Goal: Information Seeking & Learning: Learn about a topic

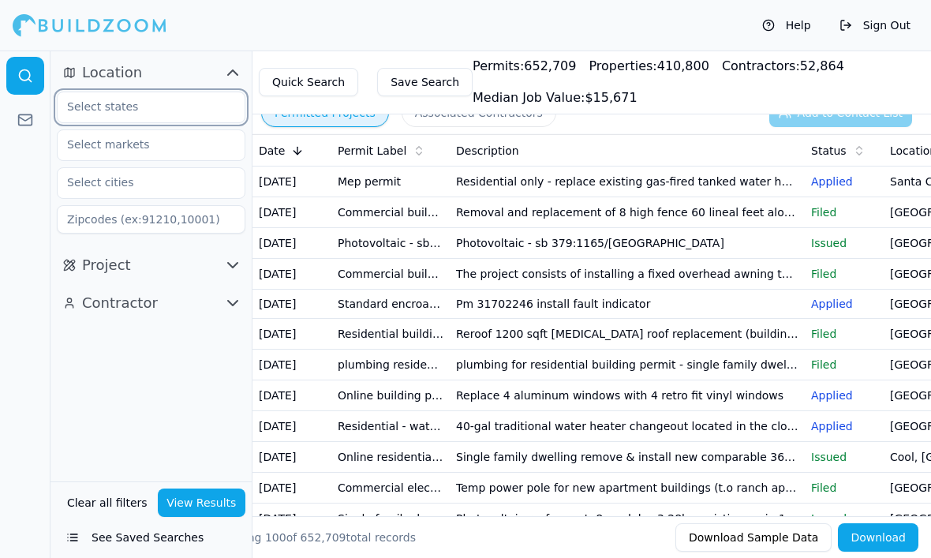
click at [97, 106] on input "text" at bounding box center [141, 106] width 167 height 28
type input "S"
click at [99, 146] on input "text" at bounding box center [141, 144] width 167 height 28
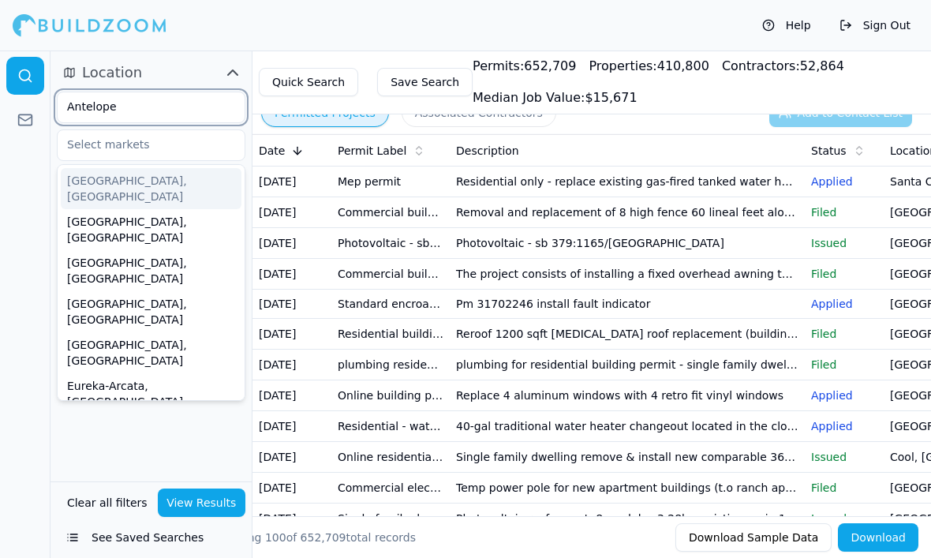
click at [106, 110] on input "Antelope" at bounding box center [141, 106] width 167 height 28
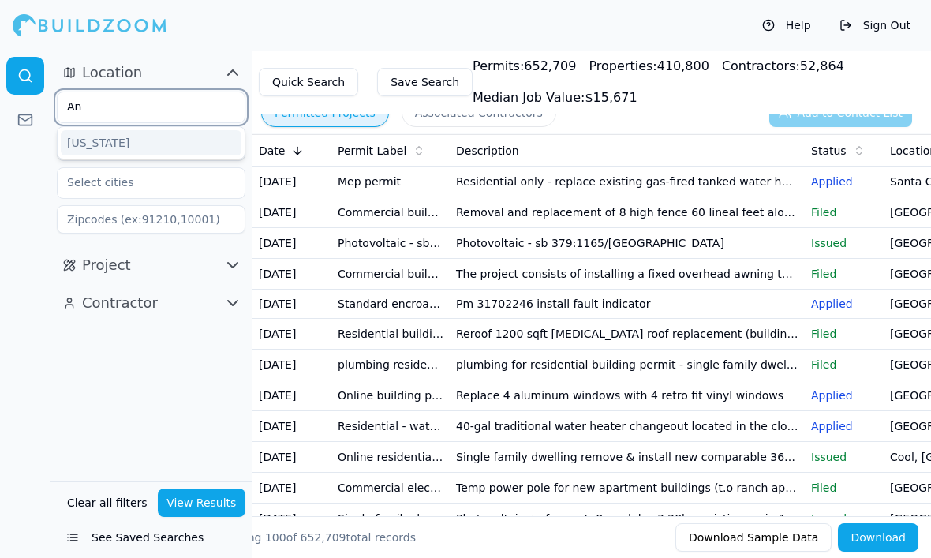
type input "A"
type input "S"
click at [111, 138] on div "[US_STATE]" at bounding box center [151, 142] width 181 height 25
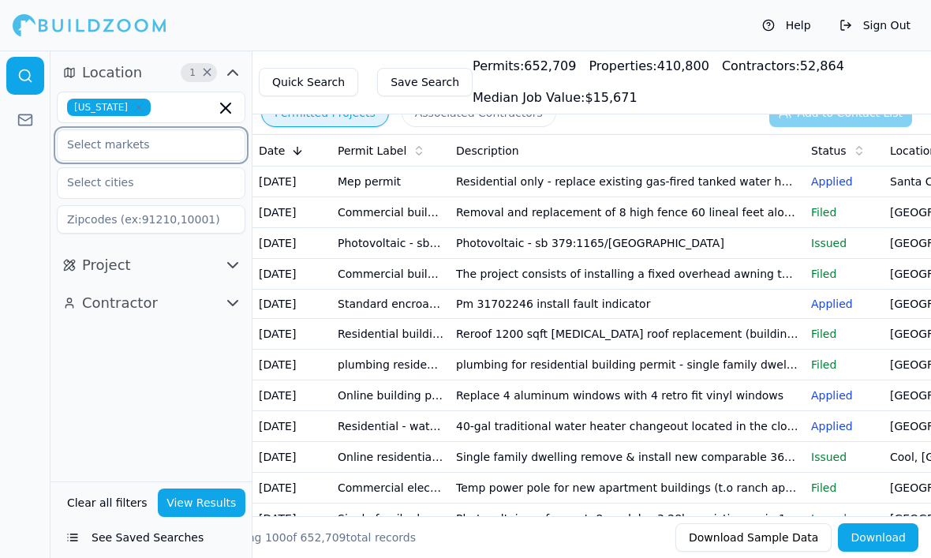
click at [106, 150] on input "text" at bounding box center [141, 144] width 167 height 28
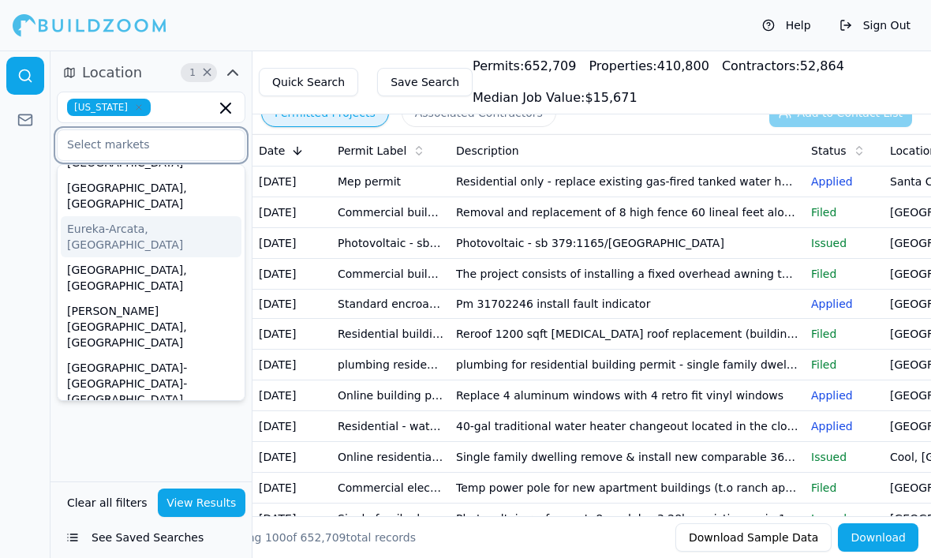
scroll to position [160, 0]
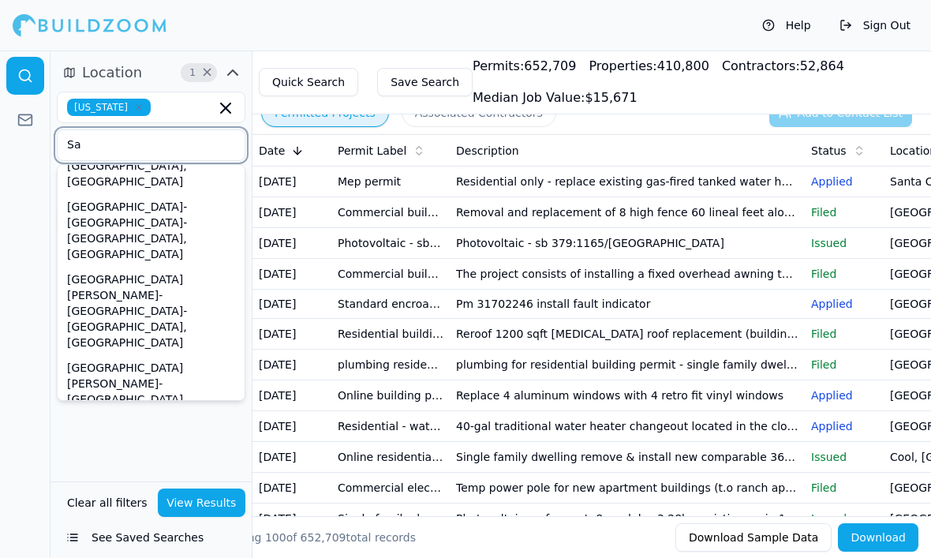
type input "Sac"
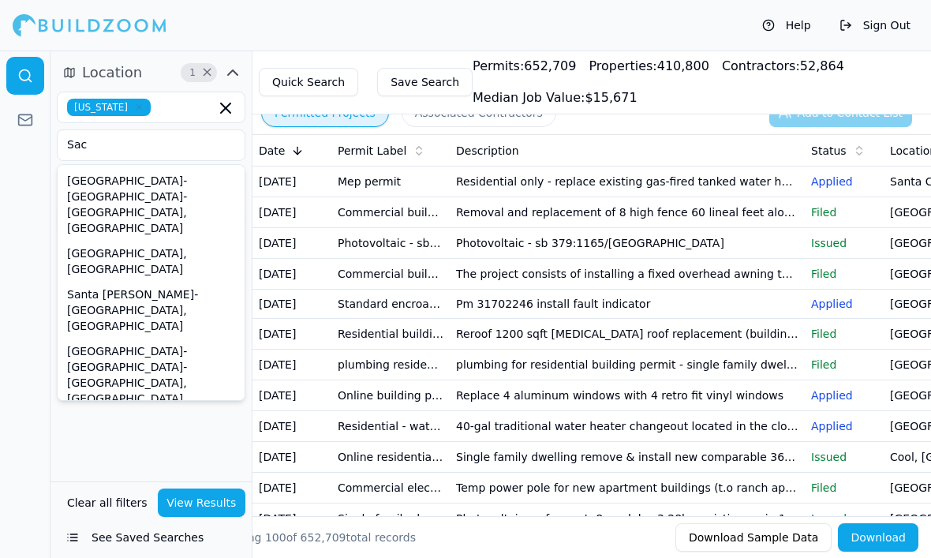
scroll to position [0, 0]
click at [145, 192] on div "[GEOGRAPHIC_DATA]-[GEOGRAPHIC_DATA]-[GEOGRAPHIC_DATA], [GEOGRAPHIC_DATA]" at bounding box center [151, 204] width 181 height 73
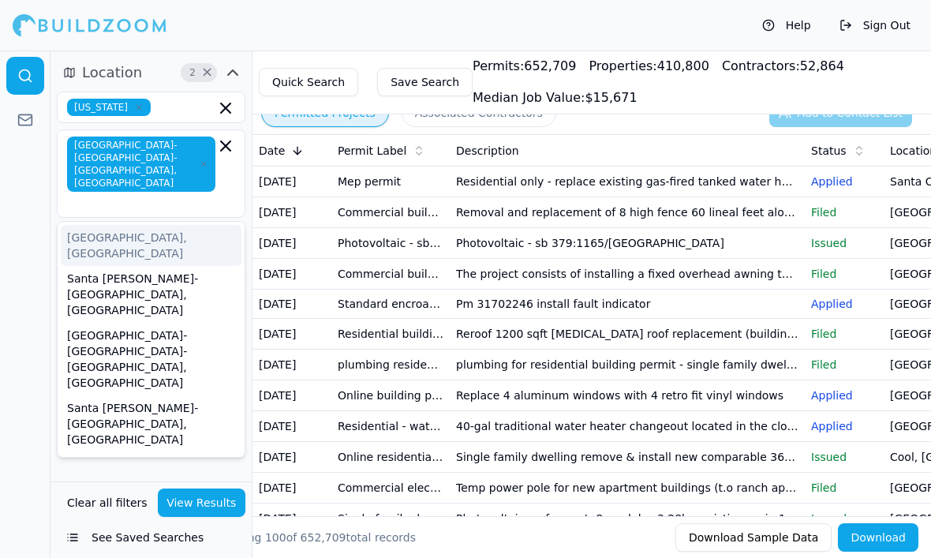
click at [54, 276] on div "Location 2 × [US_STATE] [GEOGRAPHIC_DATA]-[GEOGRAPHIC_DATA]-[GEOGRAPHIC_DATA], …" at bounding box center [150, 178] width 201 height 249
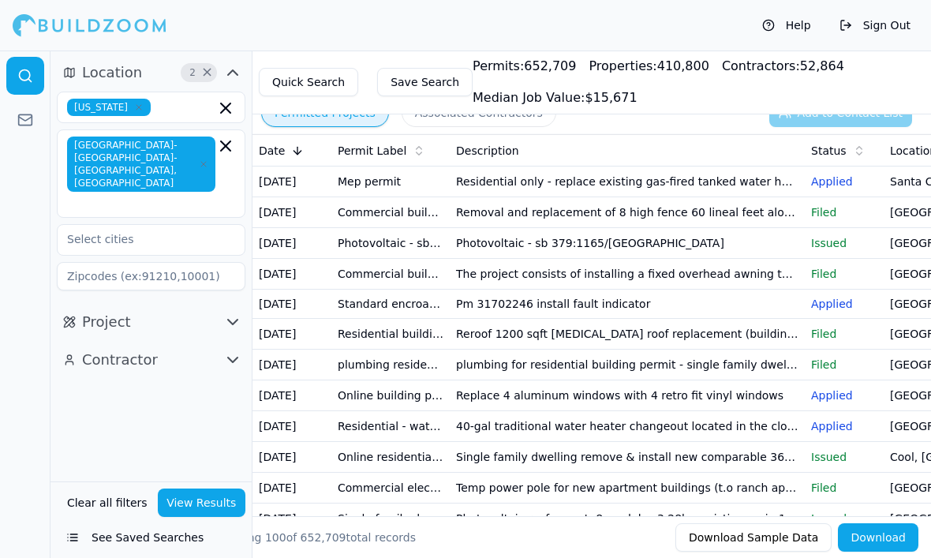
click at [221, 309] on button "Project" at bounding box center [151, 321] width 189 height 25
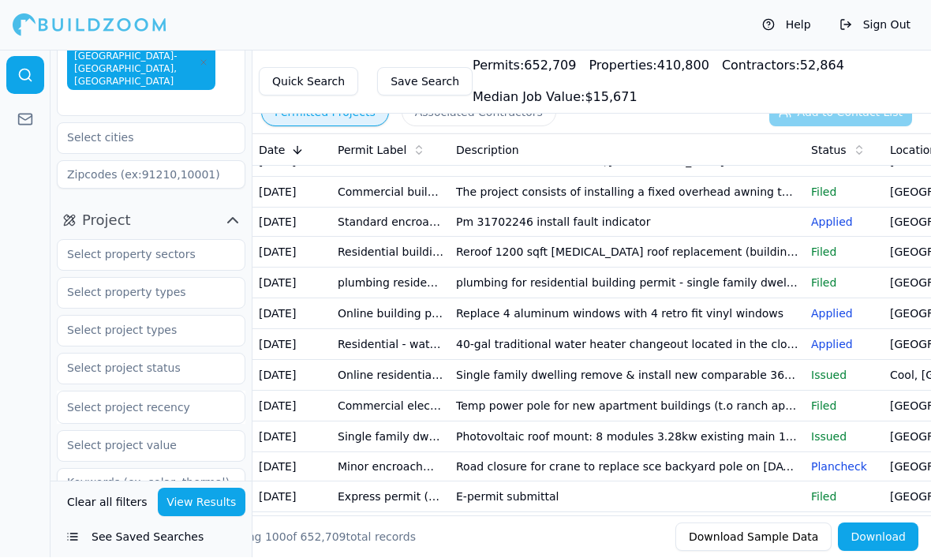
scroll to position [114, 0]
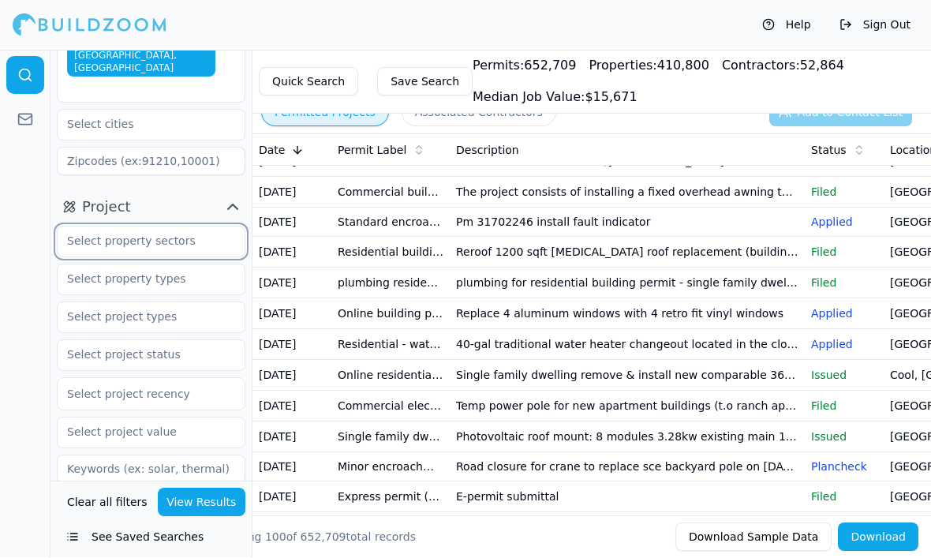
click at [144, 227] on input "text" at bounding box center [141, 241] width 167 height 28
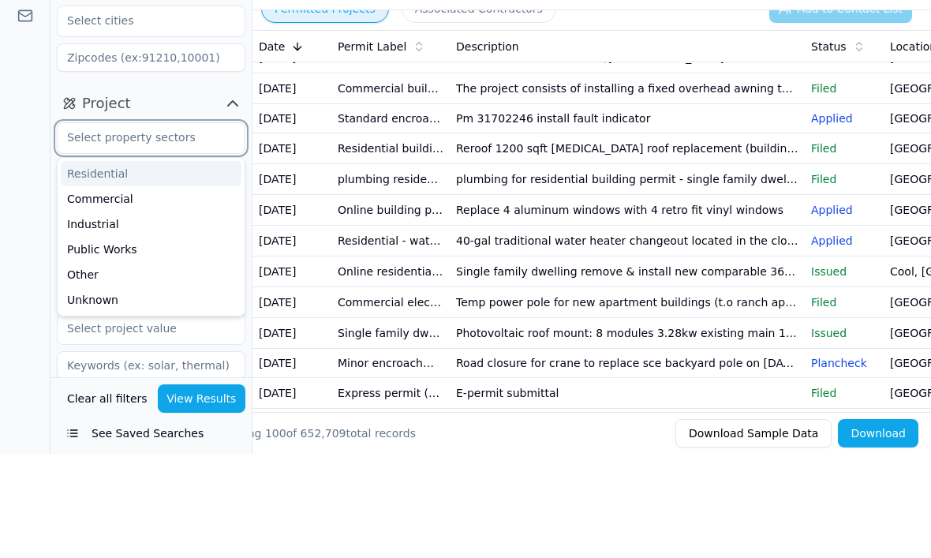
click at [95, 265] on div "Residential" at bounding box center [151, 277] width 181 height 25
click at [92, 290] on div "Industrial" at bounding box center [151, 302] width 181 height 25
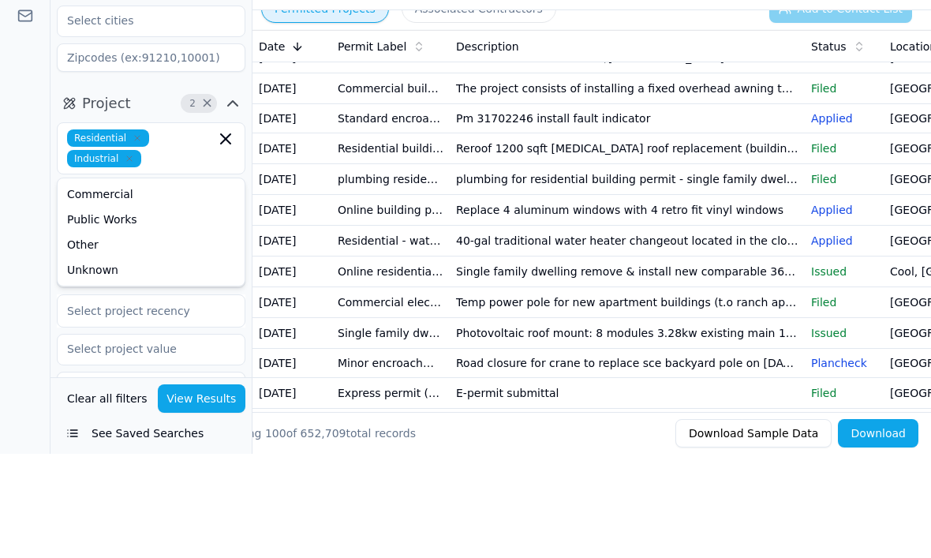
click at [133, 233] on div "Residential Industrial" at bounding box center [151, 252] width 168 height 38
click at [116, 254] on span "Industrial" at bounding box center [104, 262] width 74 height 17
click at [125, 258] on icon "button" at bounding box center [129, 262] width 9 height 9
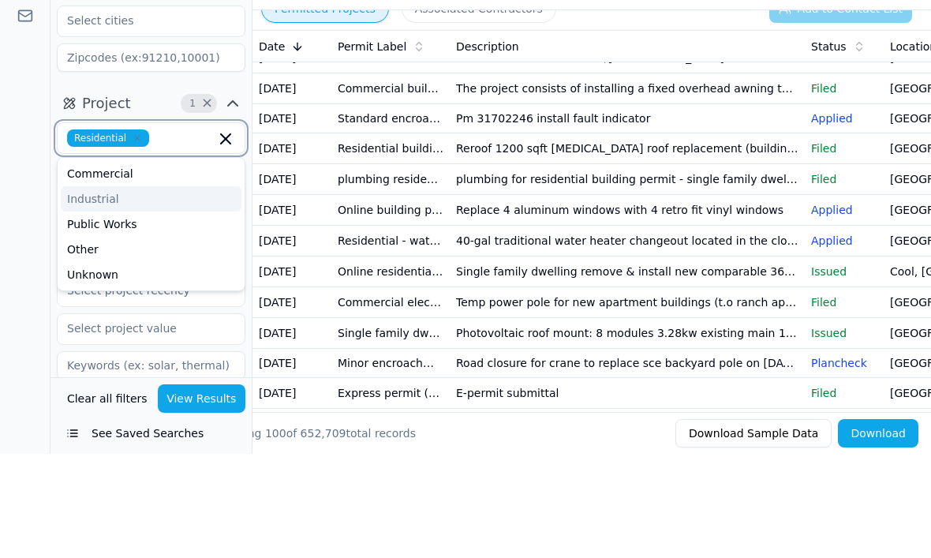
click at [106, 265] on div "Commercial" at bounding box center [151, 277] width 181 height 25
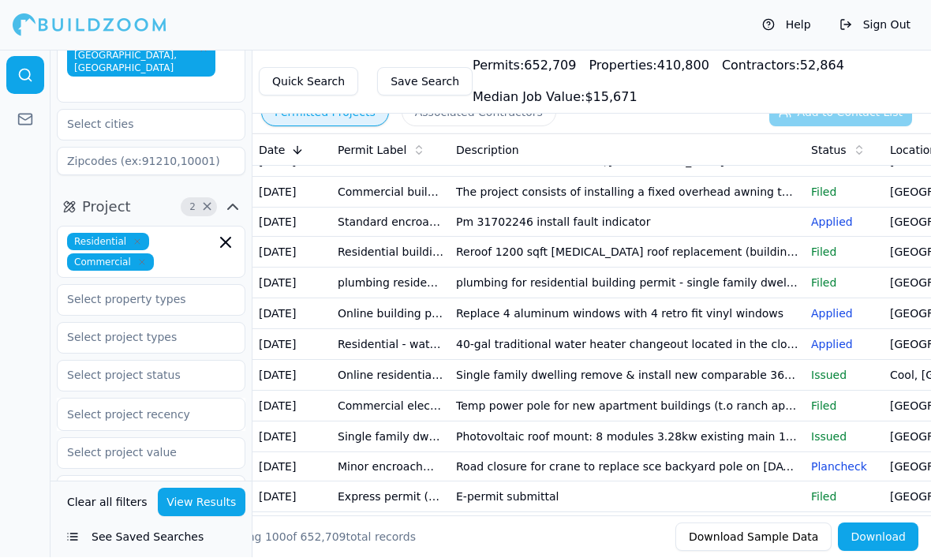
click at [17, 240] on div at bounding box center [25, 303] width 50 height 507
click at [226, 198] on icon "button" at bounding box center [232, 207] width 19 height 19
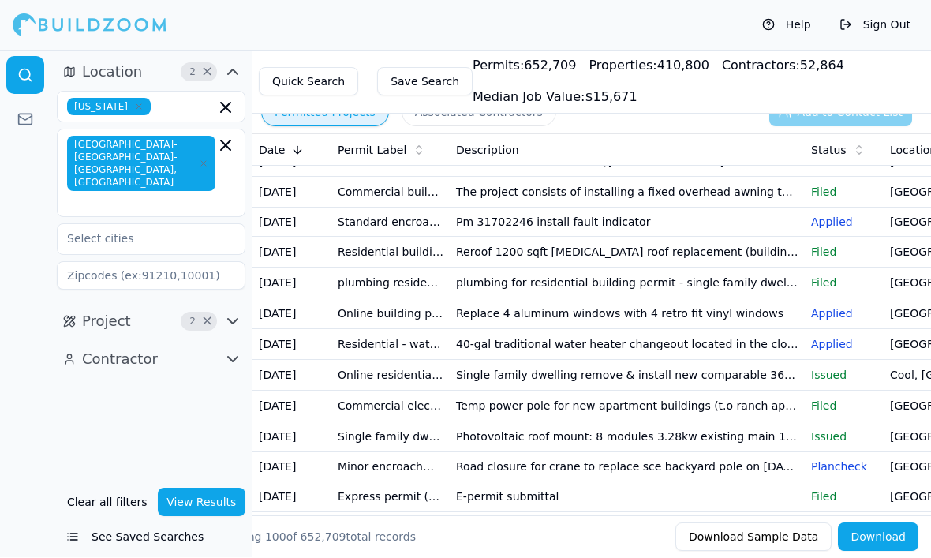
click at [236, 312] on icon "button" at bounding box center [232, 321] width 19 height 19
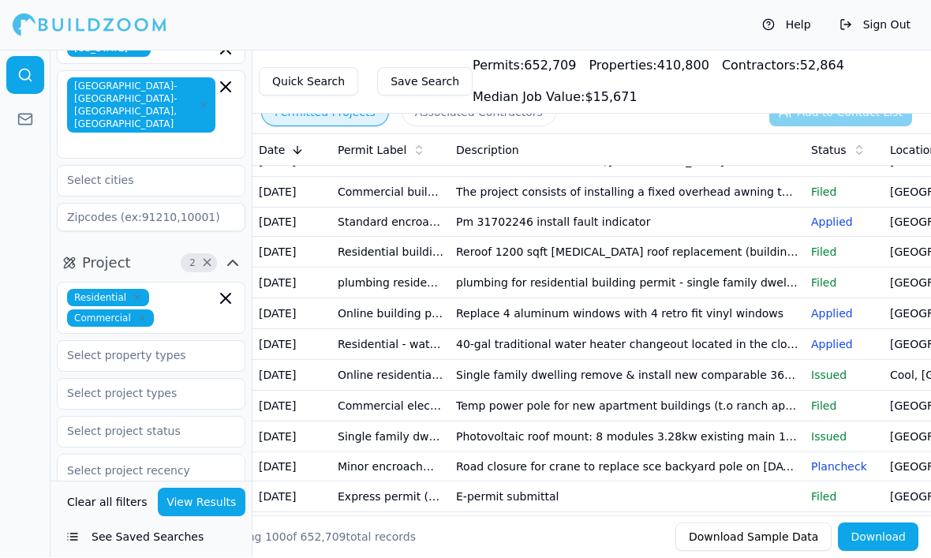
scroll to position [69, 0]
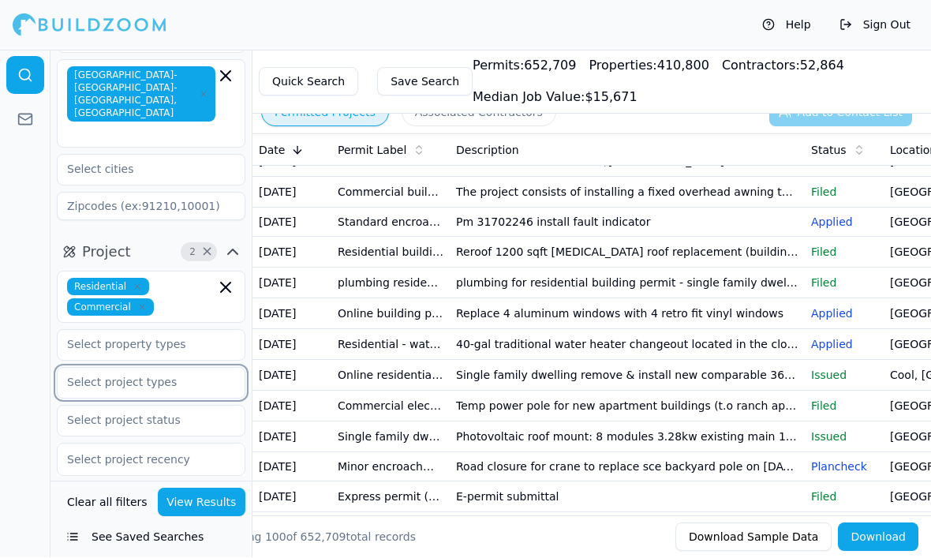
click at [96, 368] on input "text" at bounding box center [141, 382] width 167 height 28
click at [192, 330] on input "text" at bounding box center [141, 344] width 167 height 28
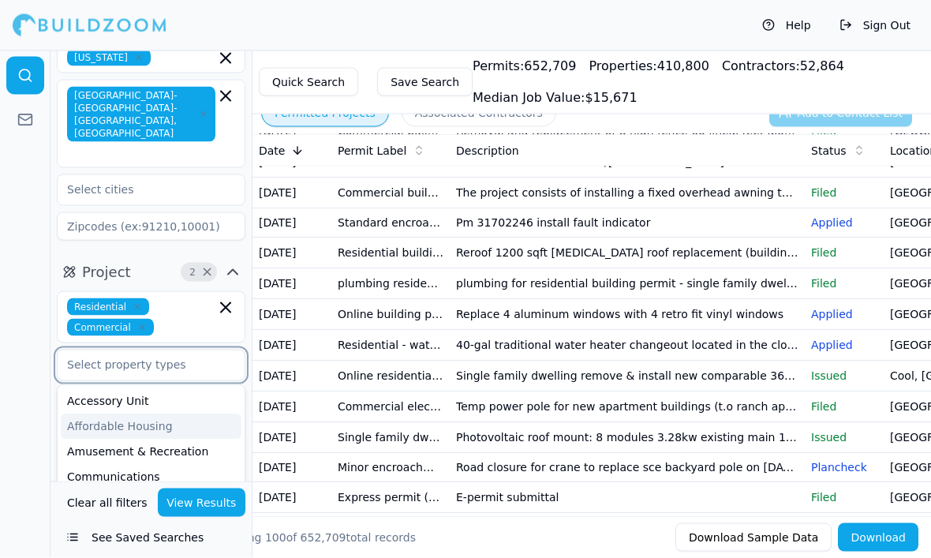
scroll to position [49, 0]
click at [98, 351] on input "text" at bounding box center [141, 365] width 167 height 28
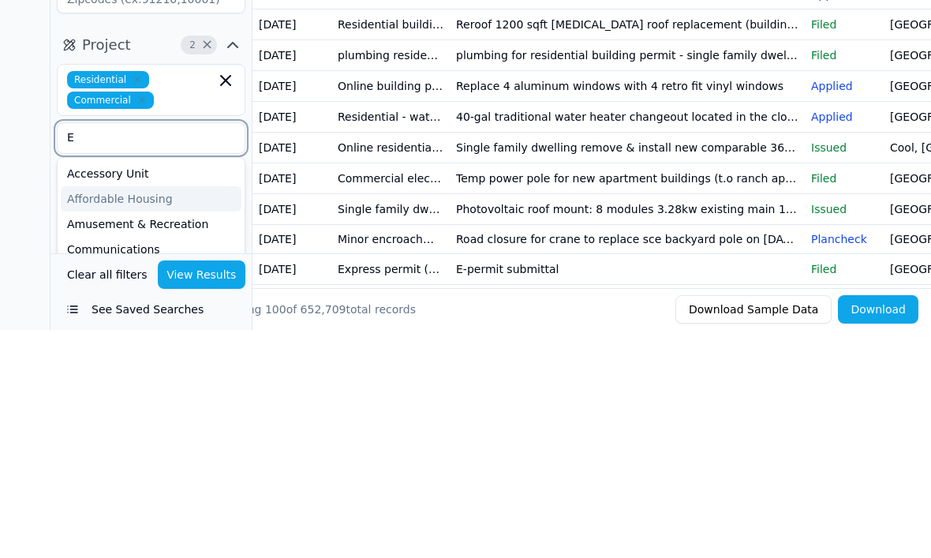
scroll to position [81, 0]
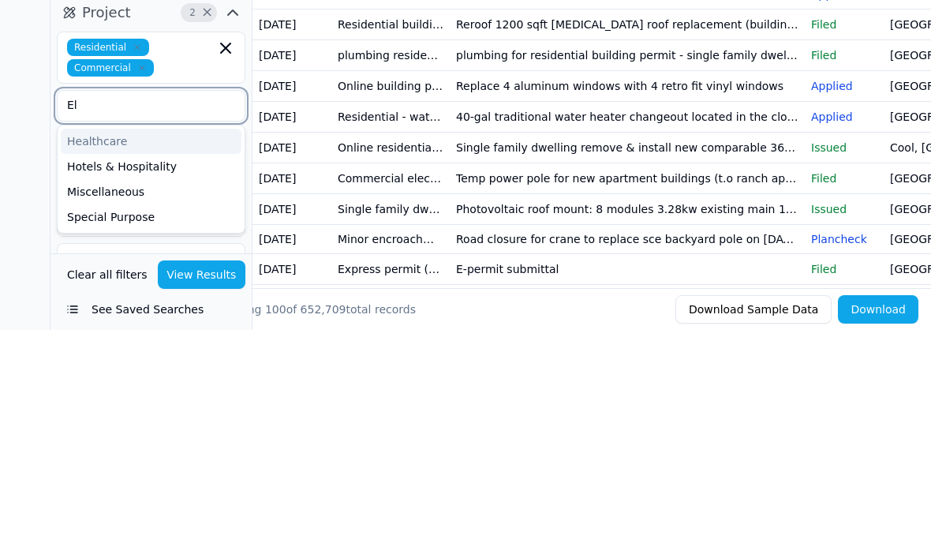
type input "E"
type input "R"
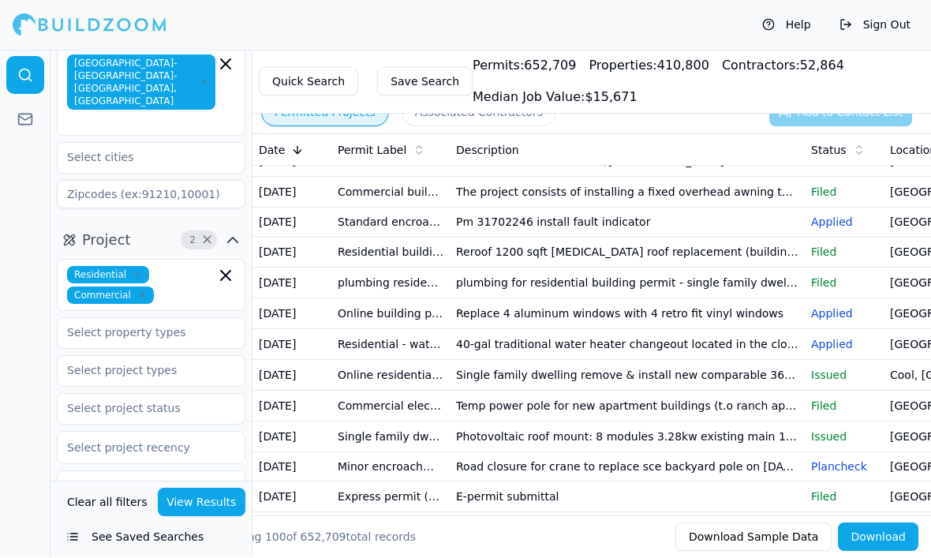
click at [39, 369] on div at bounding box center [25, 303] width 50 height 507
click at [100, 357] on input "text" at bounding box center [141, 371] width 167 height 28
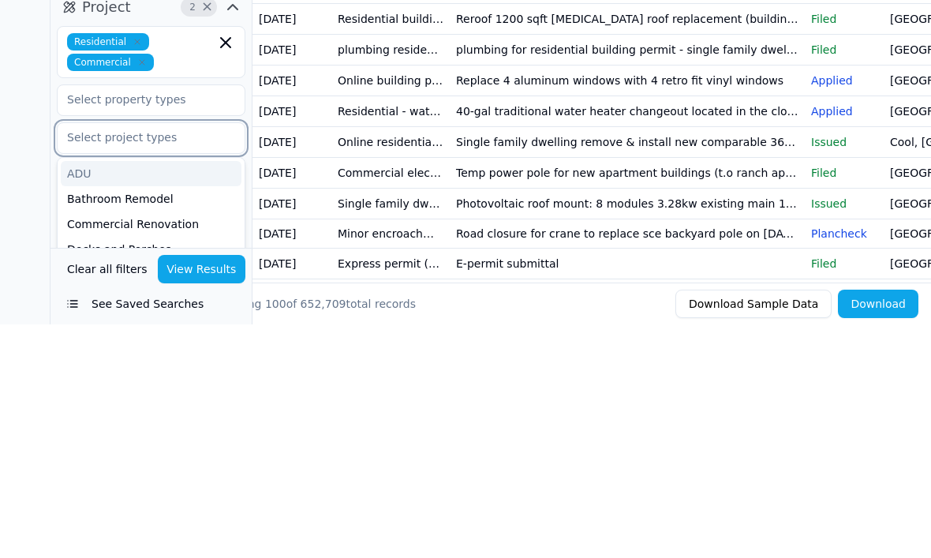
click at [95, 445] on div "Commercial Renovation" at bounding box center [151, 457] width 181 height 25
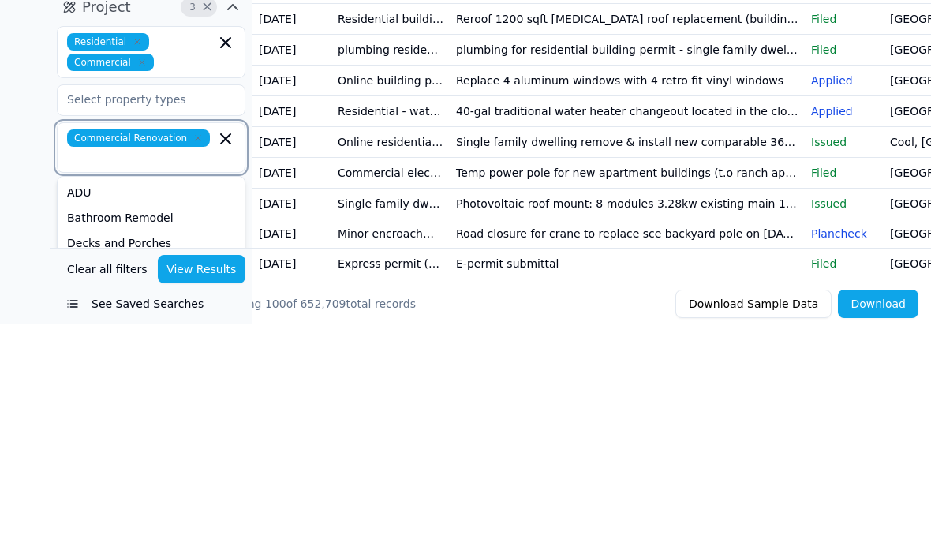
click at [100, 439] on div "Bathroom Remodel" at bounding box center [151, 451] width 181 height 25
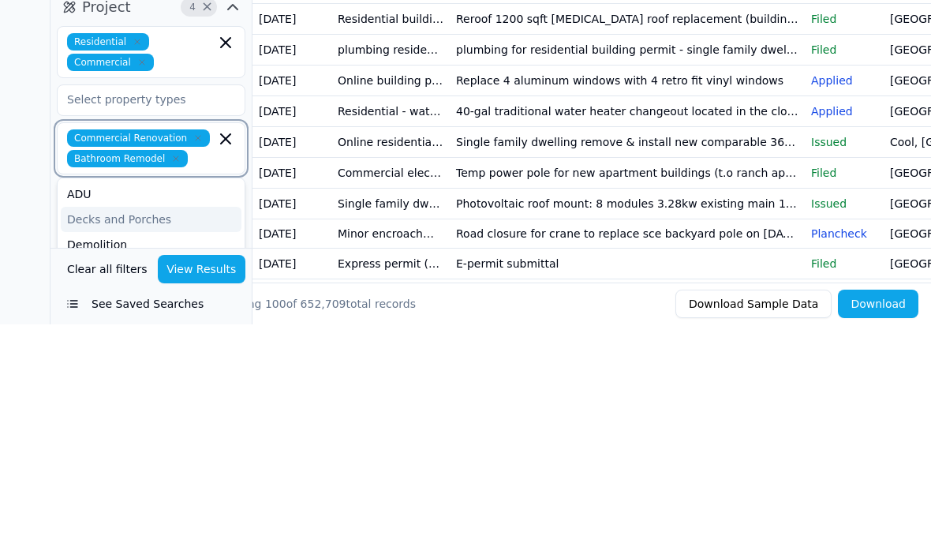
click at [84, 415] on div "ADU" at bounding box center [151, 427] width 181 height 25
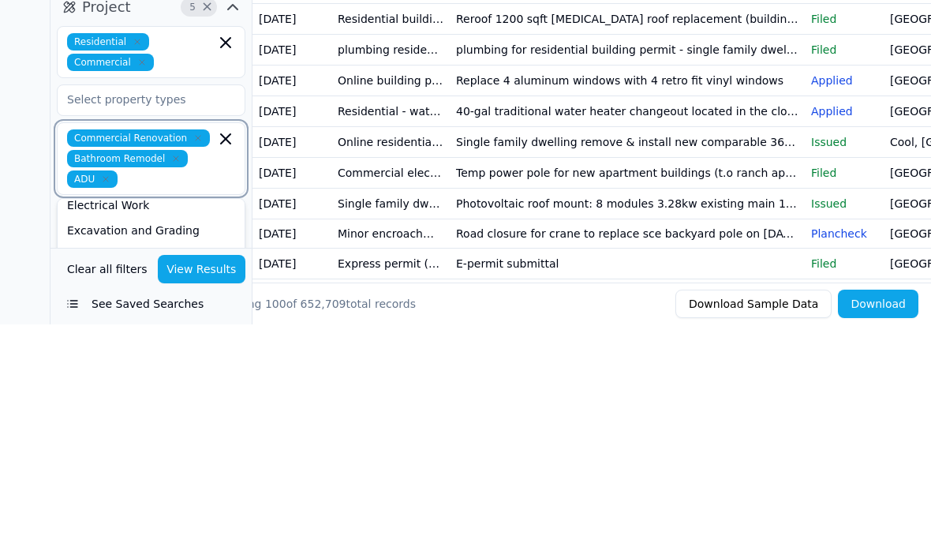
scroll to position [115, 0]
click at [94, 421] on div "Electrical Work" at bounding box center [151, 433] width 181 height 25
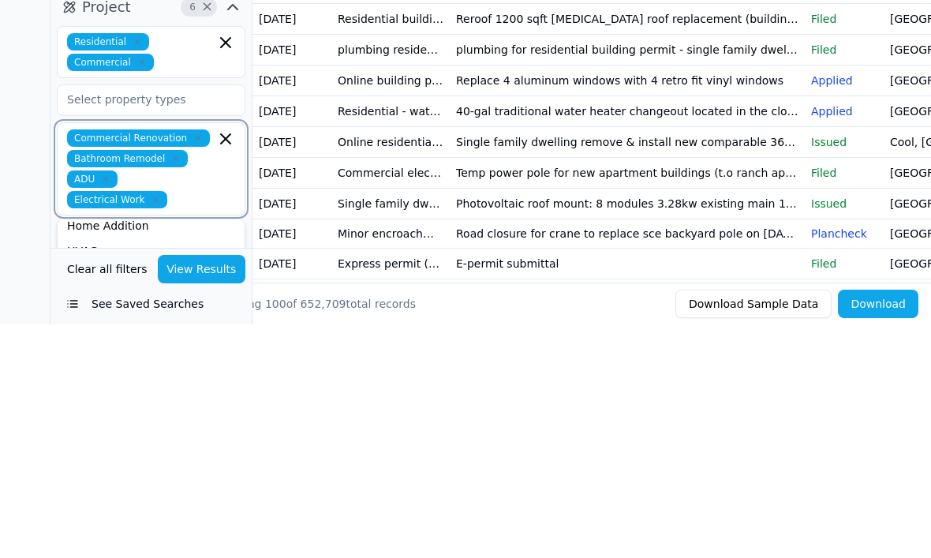
scroll to position [240, 0]
click at [89, 443] on div "Home Addition" at bounding box center [151, 455] width 181 height 25
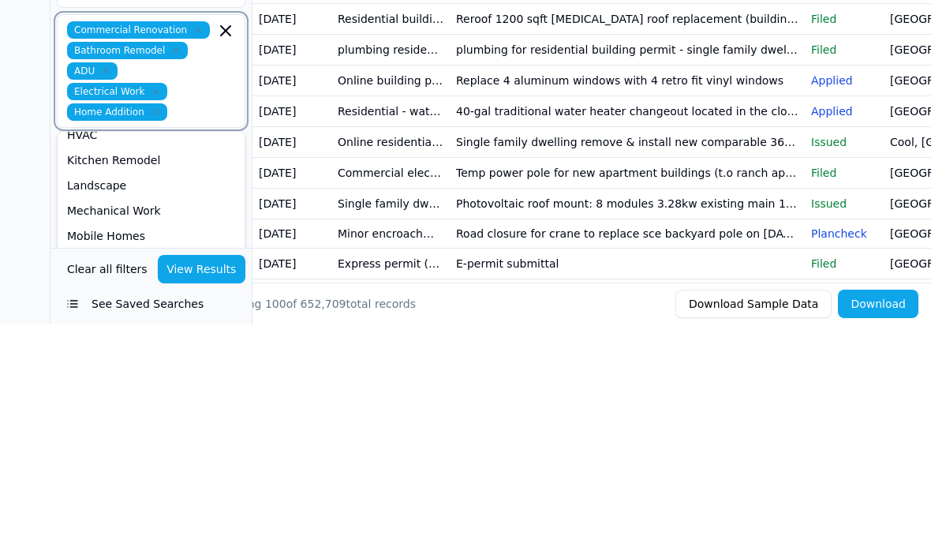
scroll to position [199, 0]
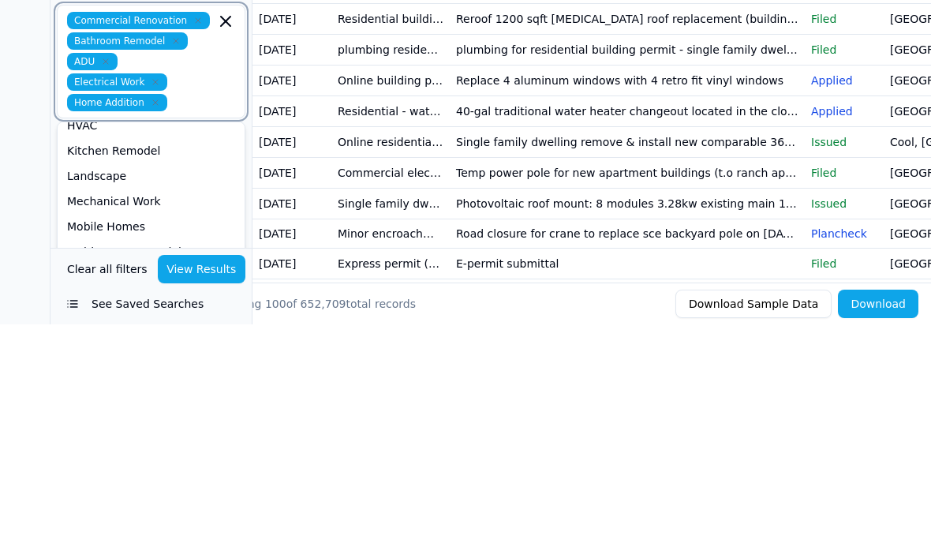
click at [88, 371] on div "Kitchen Remodel" at bounding box center [151, 383] width 181 height 25
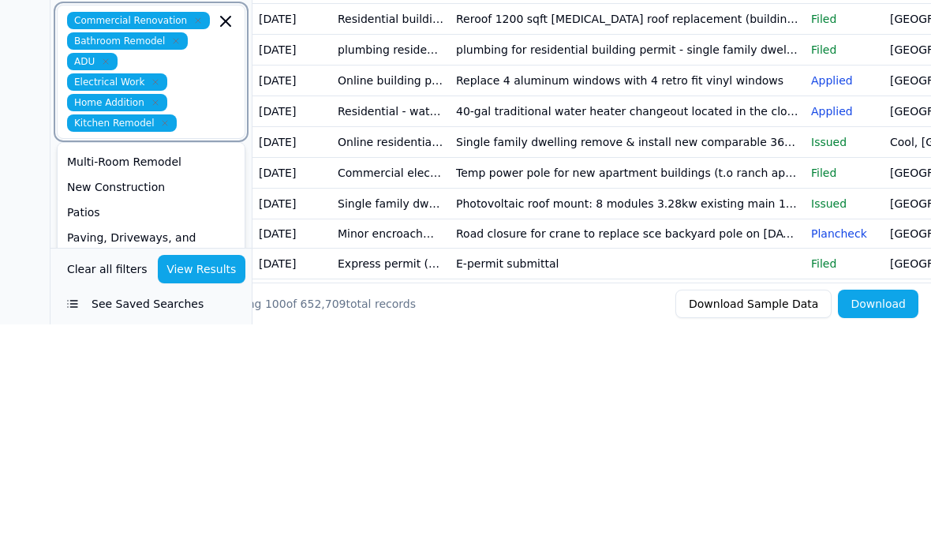
scroll to position [326, 0]
click at [86, 382] on div "Multi-Room Remodel" at bounding box center [151, 394] width 181 height 25
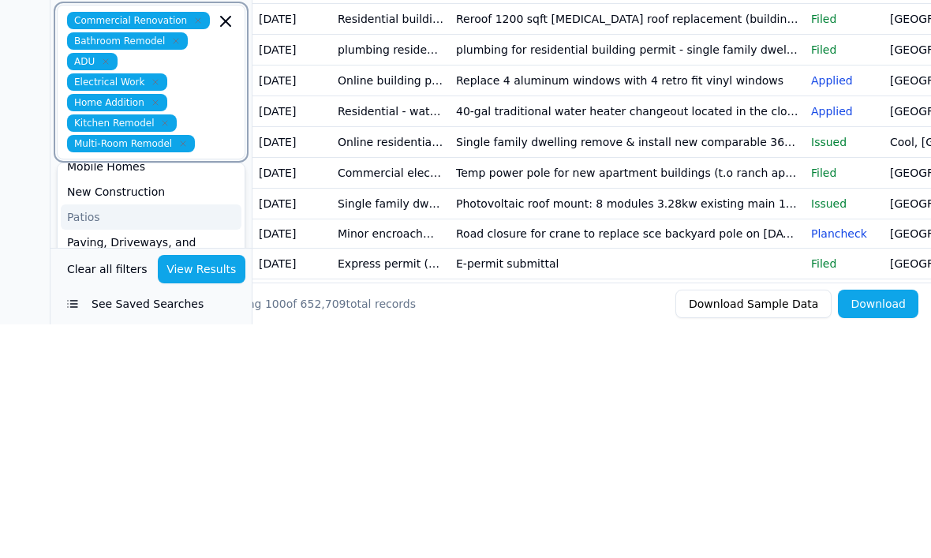
scroll to position [312, 0]
click at [89, 416] on div "New Construction" at bounding box center [151, 428] width 181 height 25
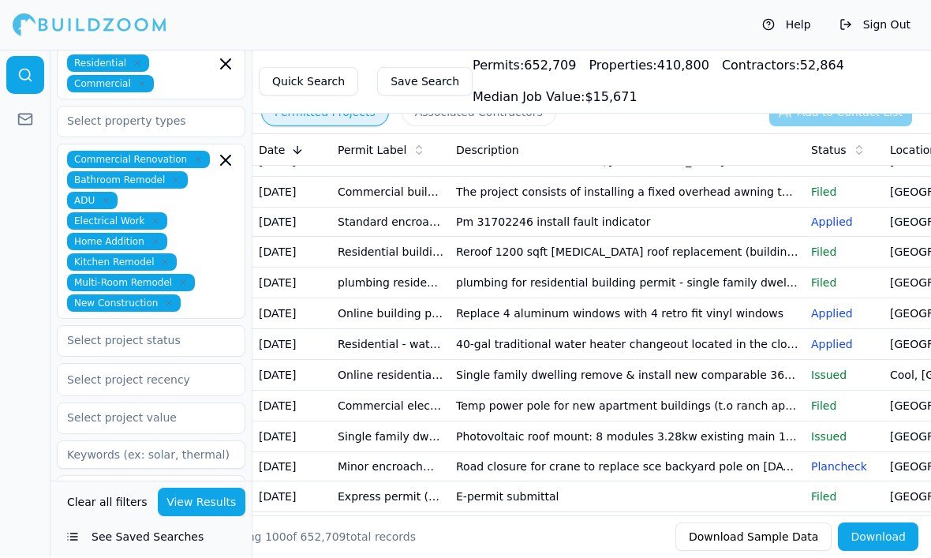
scroll to position [288, 0]
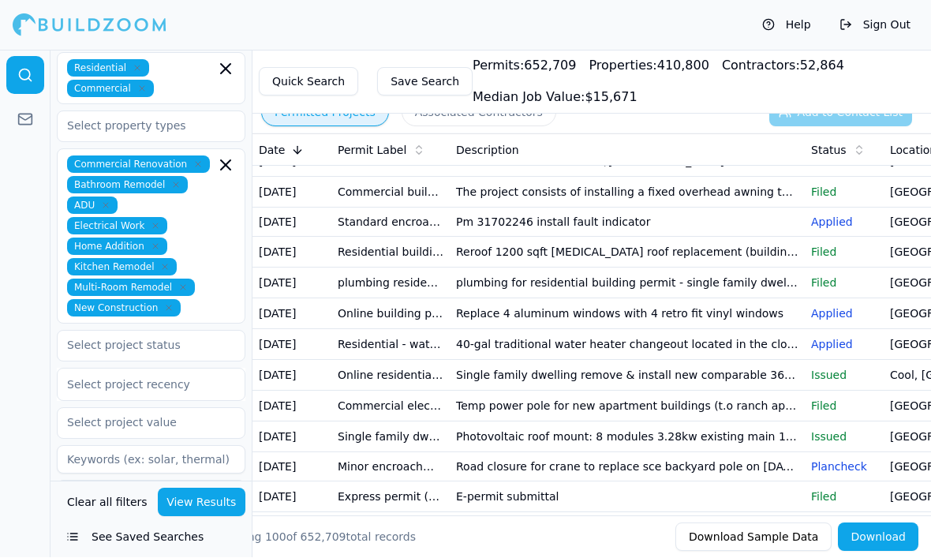
click at [45, 301] on div at bounding box center [25, 303] width 50 height 507
click at [149, 529] on span "Contractor" at bounding box center [120, 540] width 76 height 22
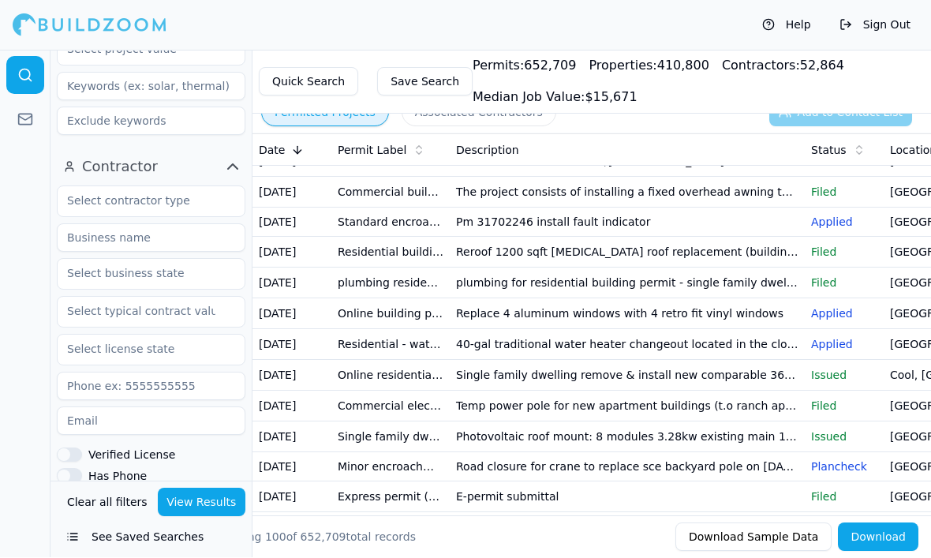
scroll to position [662, 0]
click at [70, 186] on input "text" at bounding box center [141, 200] width 167 height 28
click at [113, 186] on input "text" at bounding box center [141, 200] width 167 height 28
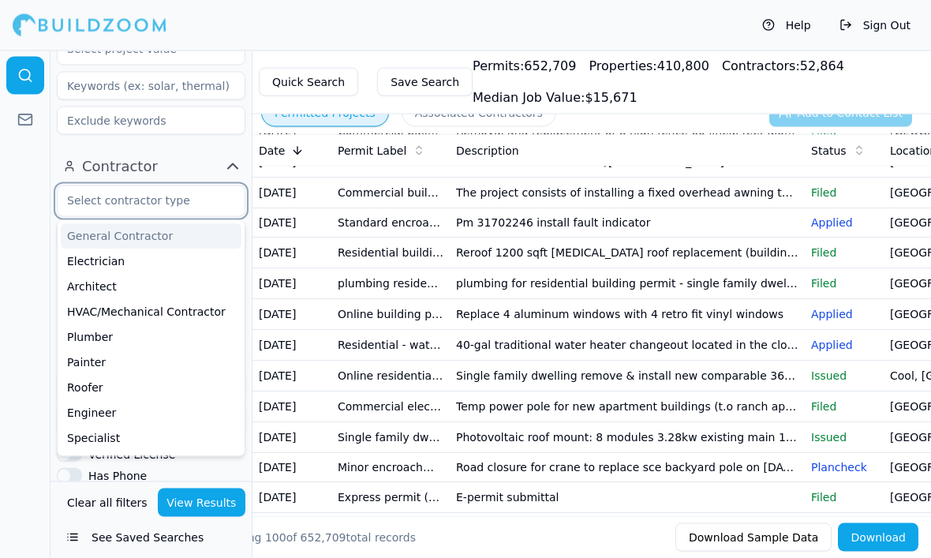
click at [98, 224] on div "General Contractor" at bounding box center [151, 236] width 181 height 25
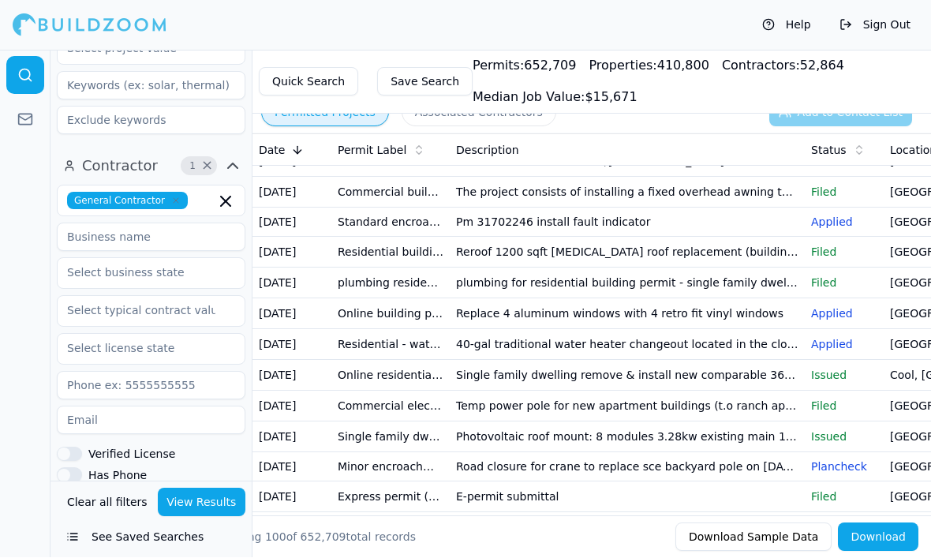
click at [42, 200] on div at bounding box center [25, 303] width 50 height 507
click at [196, 517] on button "View Results" at bounding box center [202, 502] width 88 height 28
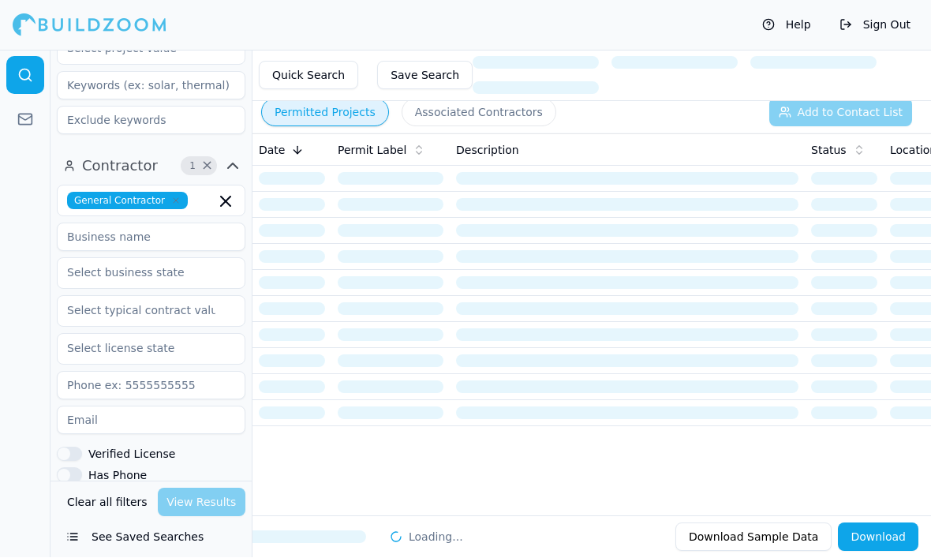
click at [235, 157] on icon "button" at bounding box center [232, 166] width 19 height 19
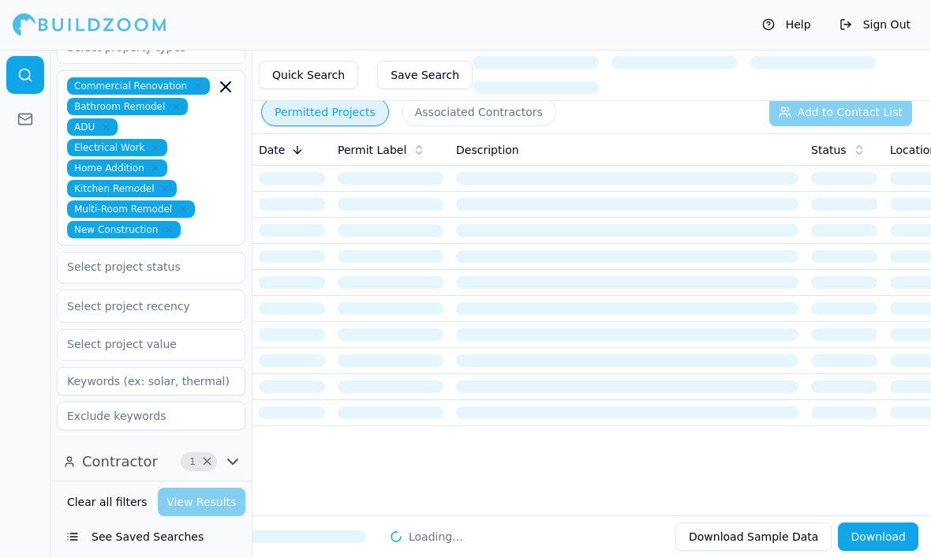
click at [234, 97] on icon "button" at bounding box center [225, 87] width 19 height 19
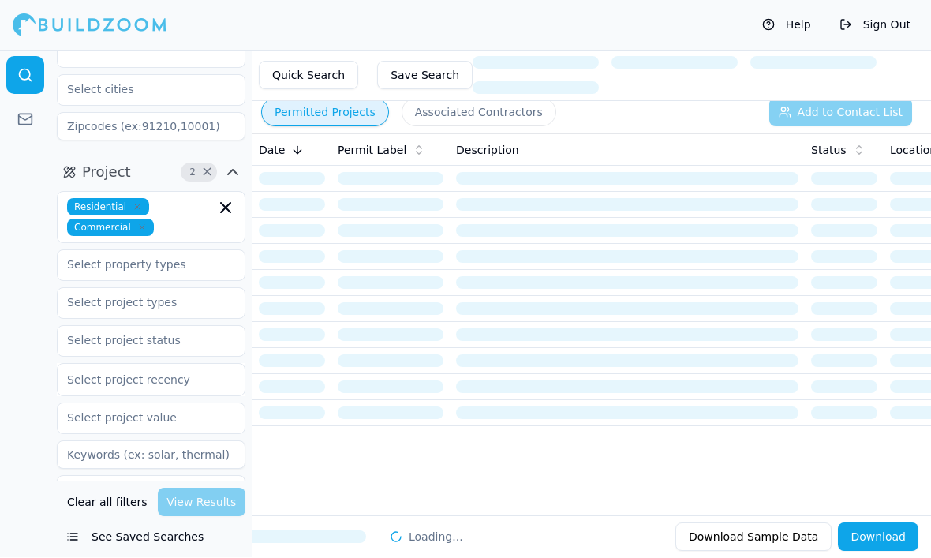
scroll to position [144, 0]
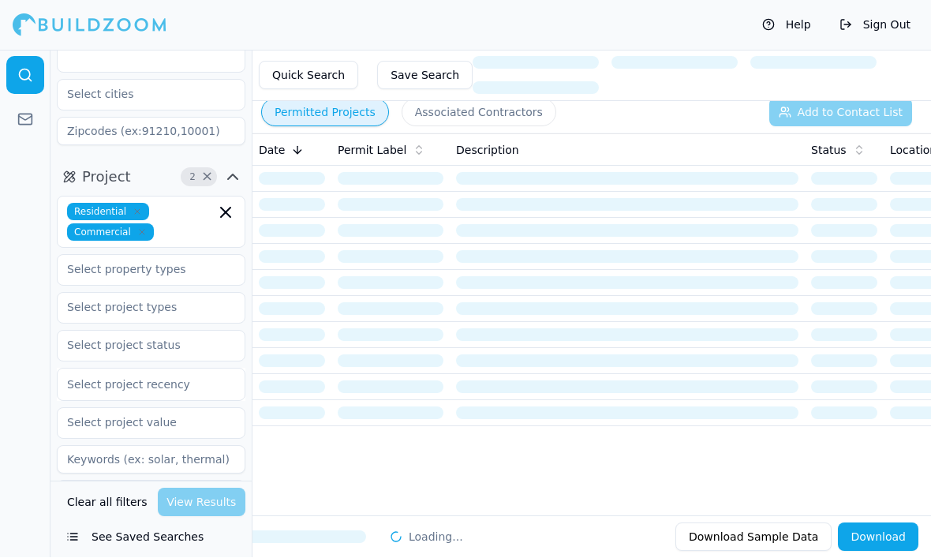
click at [26, 334] on div at bounding box center [25, 303] width 50 height 507
click at [237, 175] on icon "button" at bounding box center [232, 177] width 9 height 5
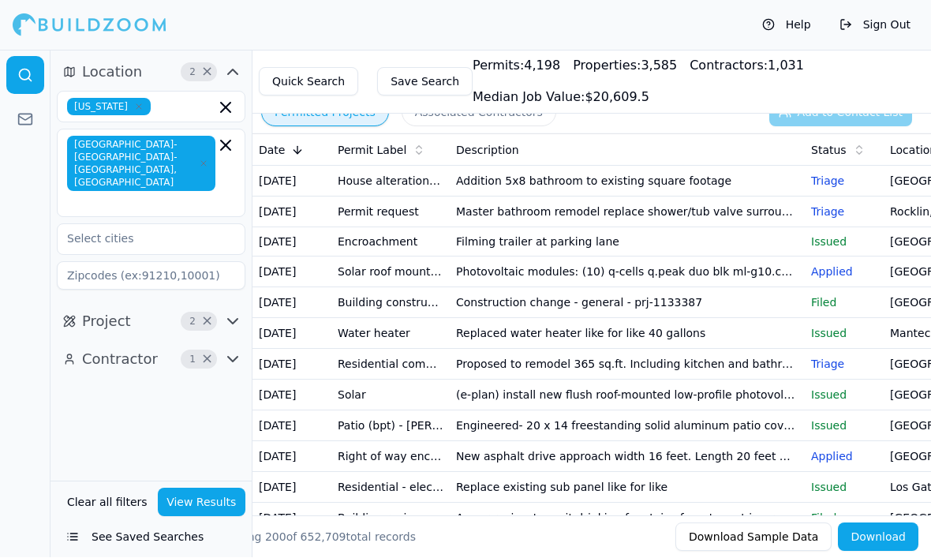
scroll to position [0, 0]
click at [494, 174] on td "Addition 5x8 bathroom to existing square footage" at bounding box center [627, 181] width 355 height 31
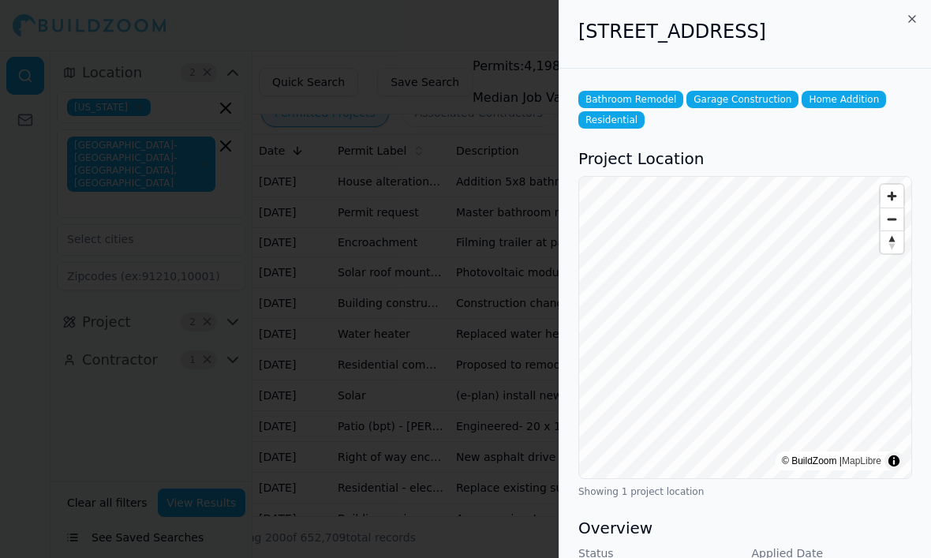
click at [906, 21] on icon "button" at bounding box center [911, 19] width 13 height 13
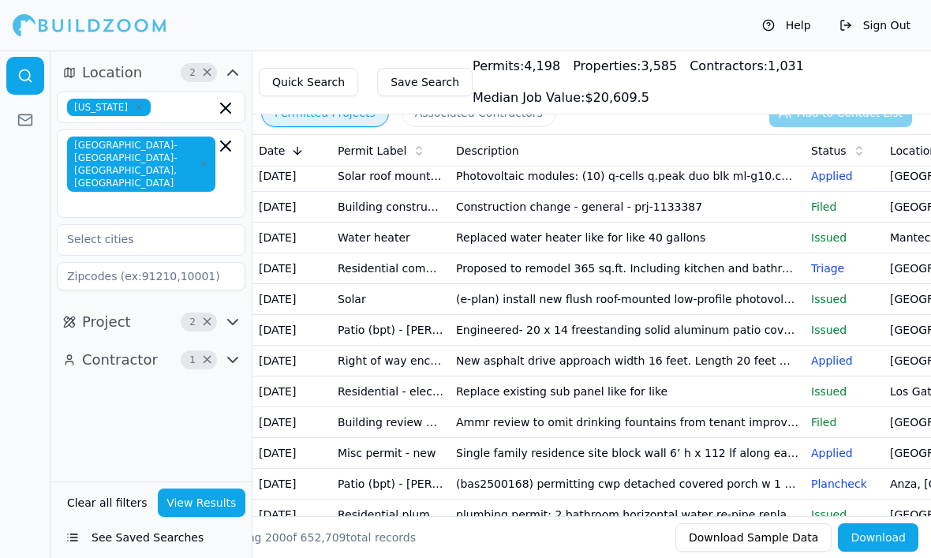
scroll to position [103, 0]
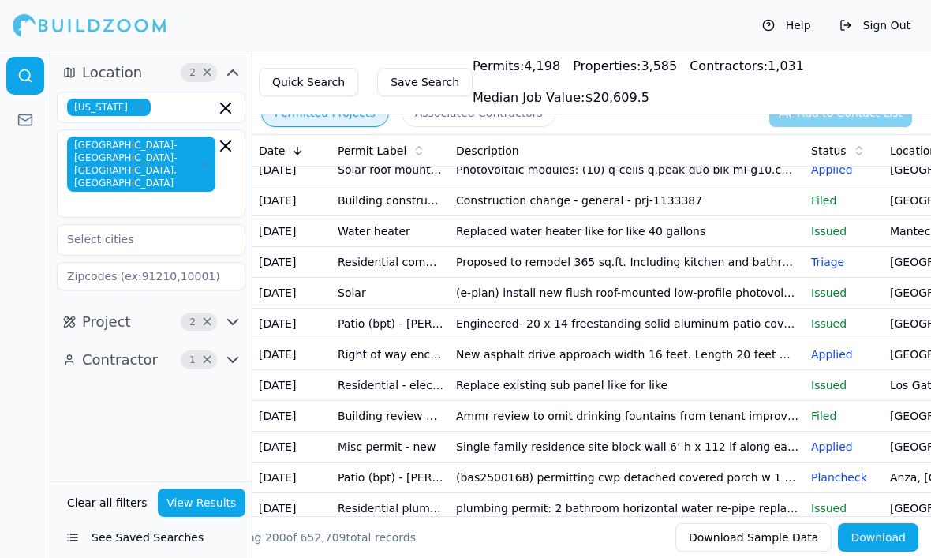
click at [462, 382] on td "Replace existing sub panel like for like" at bounding box center [627, 385] width 355 height 31
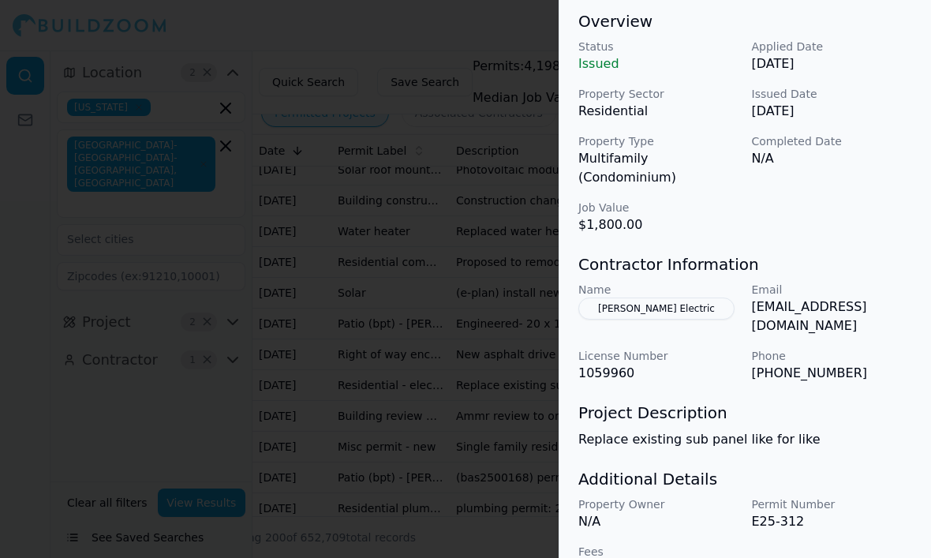
scroll to position [510, 0]
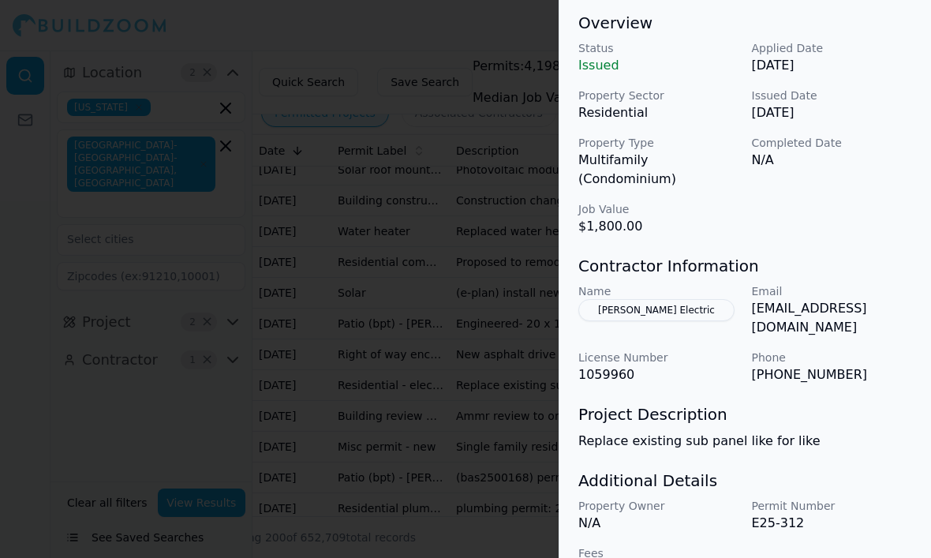
click at [370, 405] on div at bounding box center [465, 279] width 931 height 558
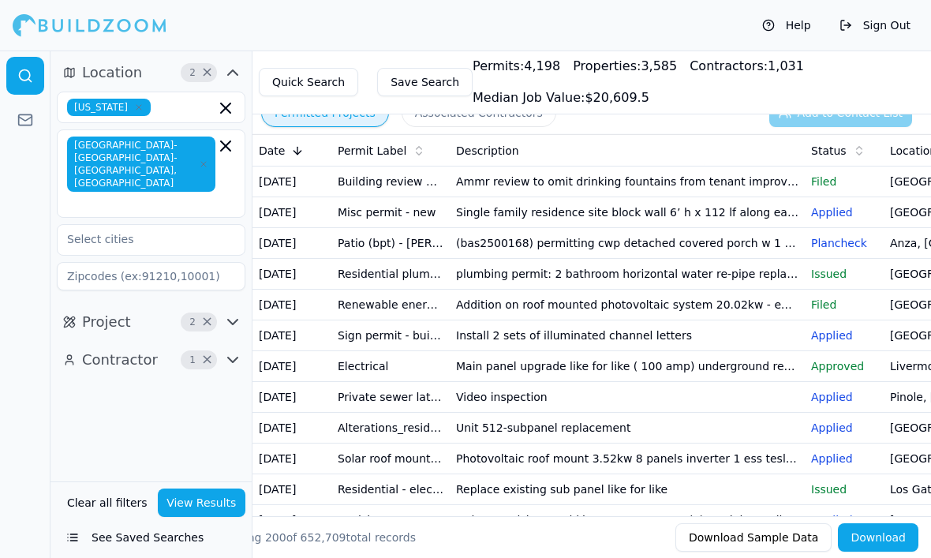
scroll to position [338, 0]
click at [909, 138] on th "Location" at bounding box center [942, 151] width 118 height 32
click at [910, 156] on div "Location" at bounding box center [943, 151] width 106 height 16
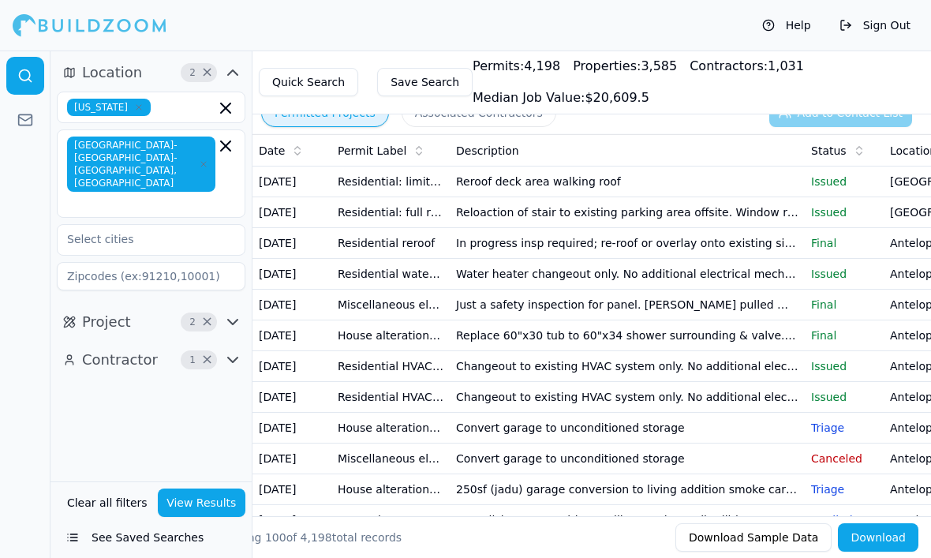
scroll to position [0, 0]
click at [447, 121] on button "Associated Contractors" at bounding box center [478, 113] width 155 height 28
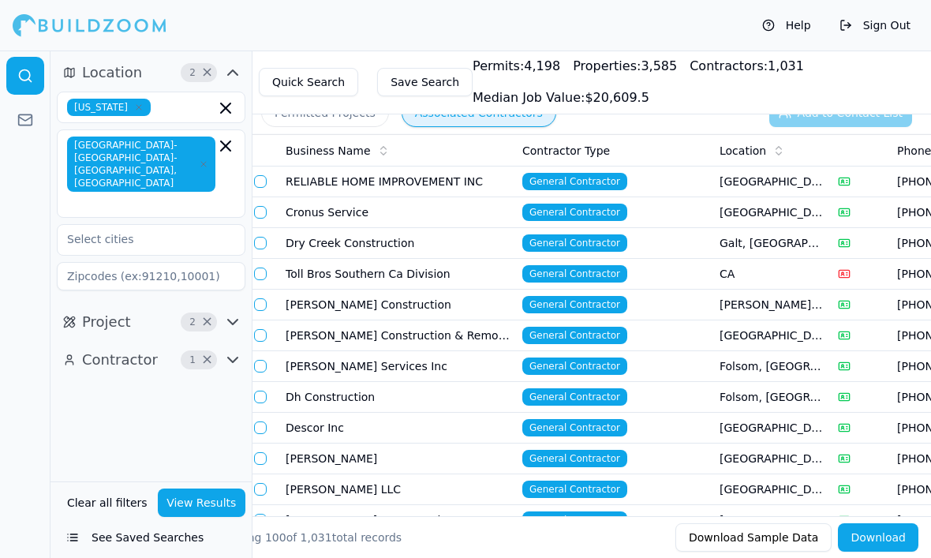
scroll to position [29, 0]
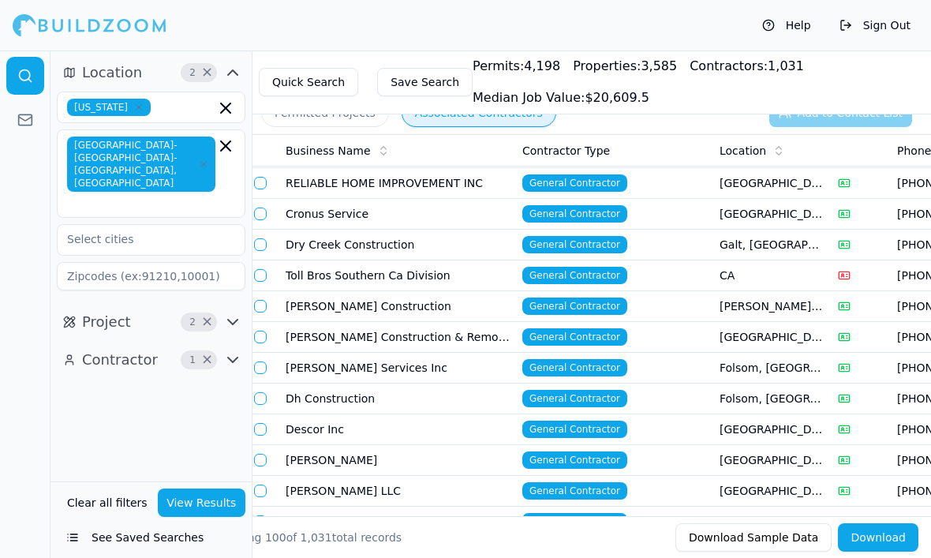
click at [385, 214] on td "Cronus Service" at bounding box center [397, 214] width 237 height 31
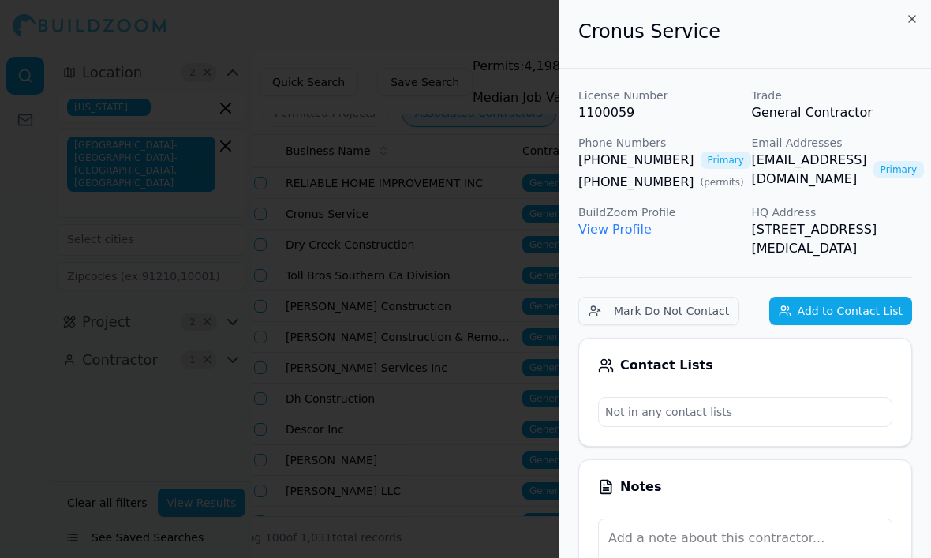
click at [477, 240] on div at bounding box center [465, 279] width 931 height 558
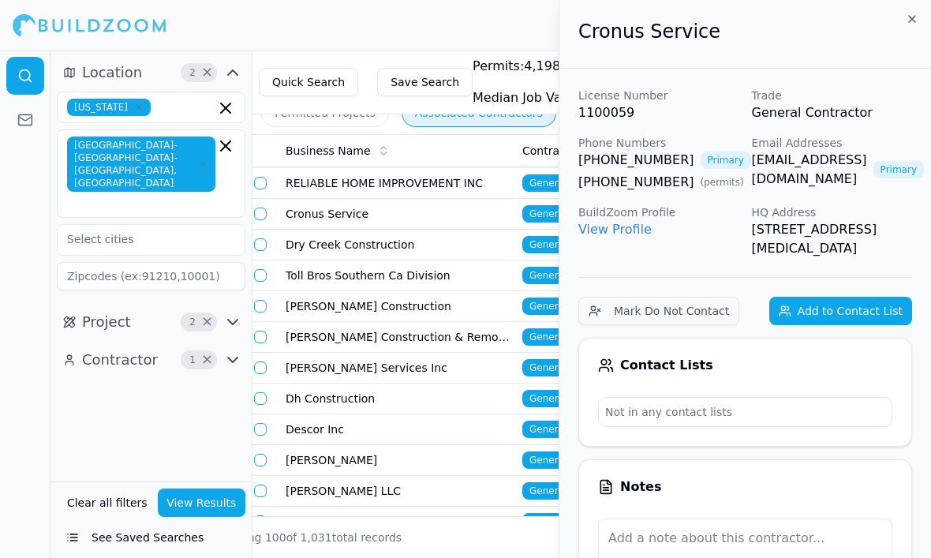
click at [413, 328] on td "[PERSON_NAME] Construction & Remodeling LLC" at bounding box center [397, 337] width 237 height 31
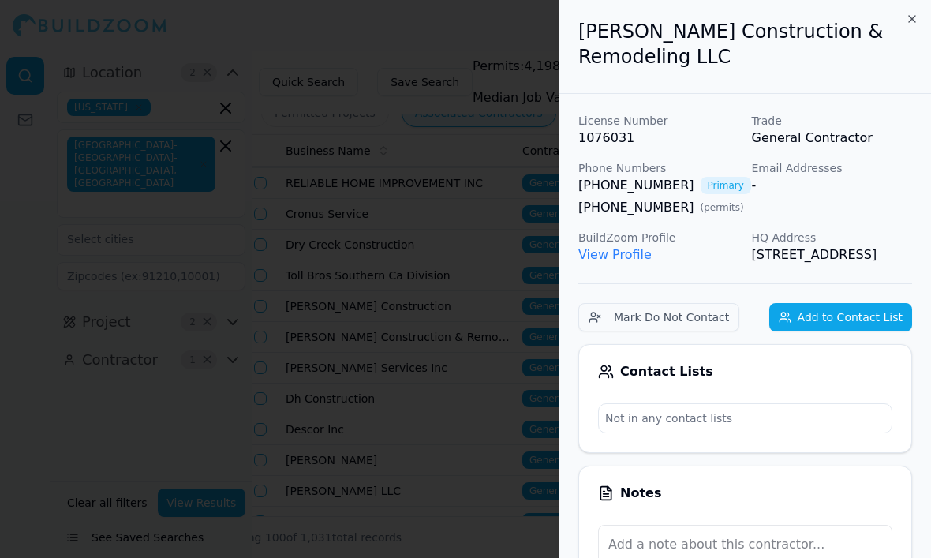
click at [379, 273] on div at bounding box center [465, 279] width 931 height 558
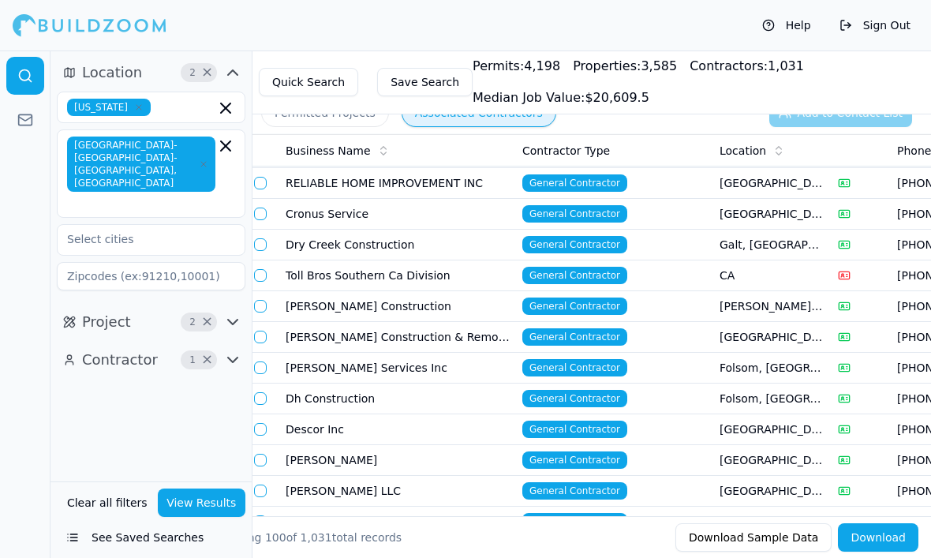
click at [265, 217] on button "button" at bounding box center [260, 213] width 13 height 13
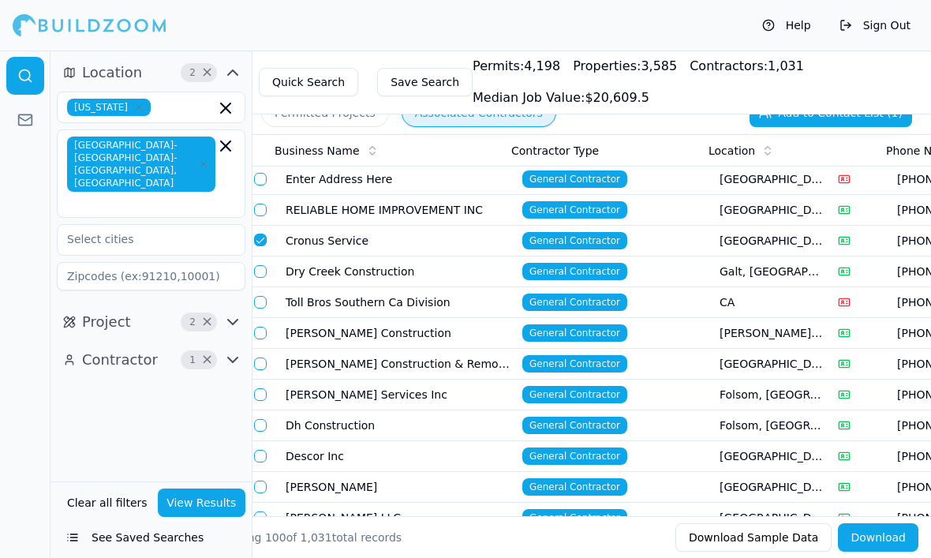
click at [815, 126] on button "Add to Contact List (1)" at bounding box center [830, 113] width 162 height 28
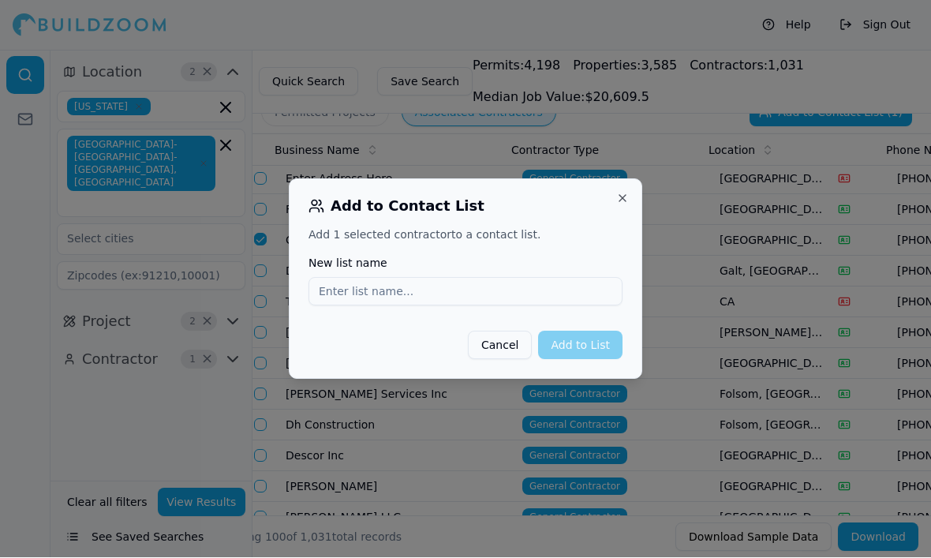
click at [618, 188] on div "Add to Contact List Add 1 selected contractor to a contact list. New list name …" at bounding box center [465, 279] width 353 height 200
click at [622, 200] on button "Close" at bounding box center [622, 198] width 13 height 13
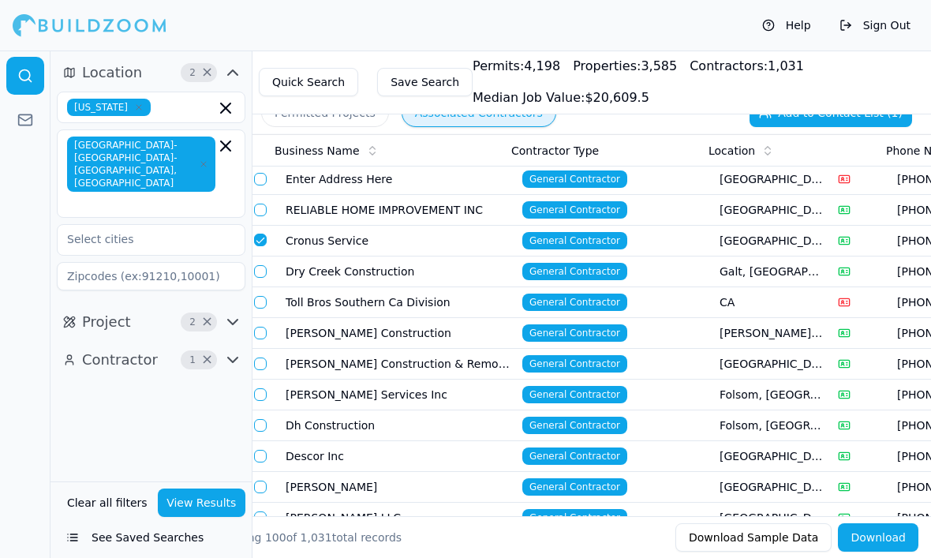
click at [418, 76] on button "Save Search" at bounding box center [424, 82] width 95 height 28
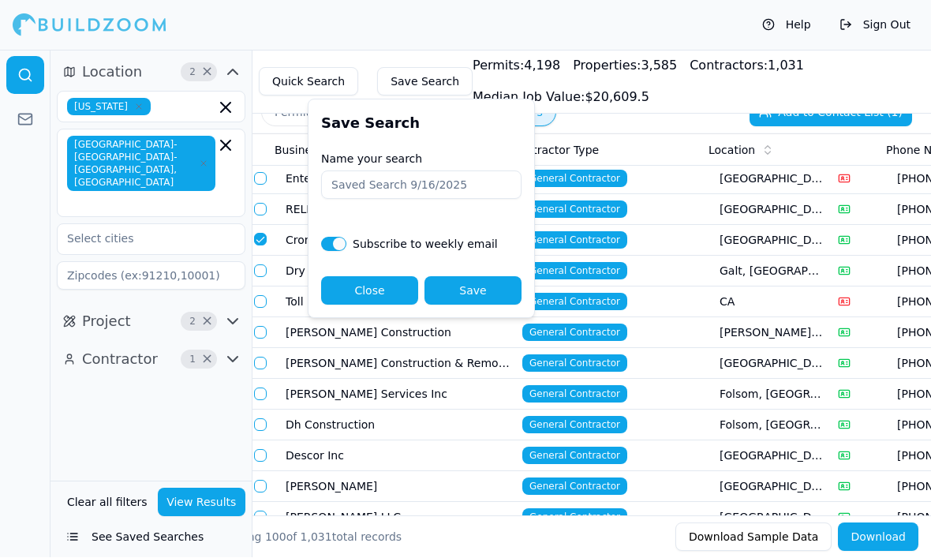
click at [357, 290] on button "Close" at bounding box center [369, 291] width 97 height 28
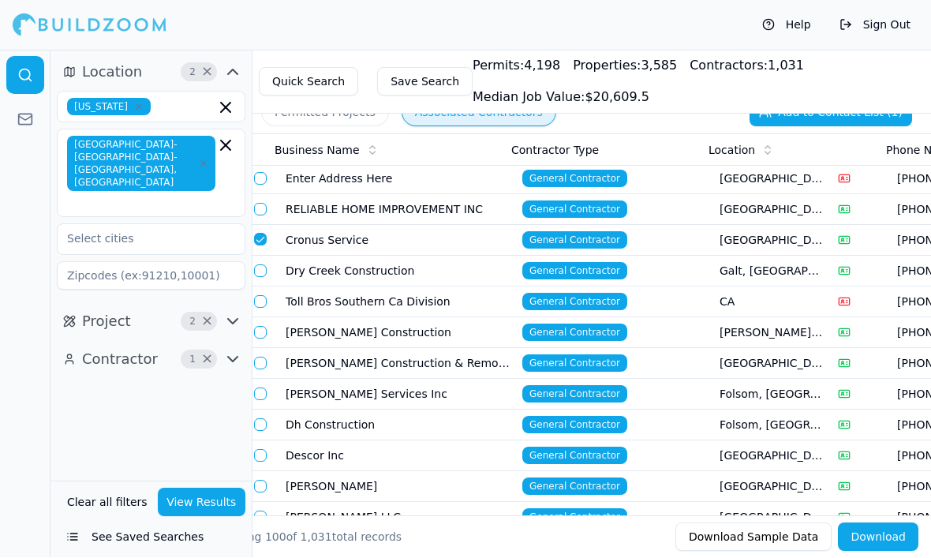
click at [264, 234] on button "button" at bounding box center [260, 239] width 13 height 13
click at [30, 118] on icon at bounding box center [25, 120] width 16 height 16
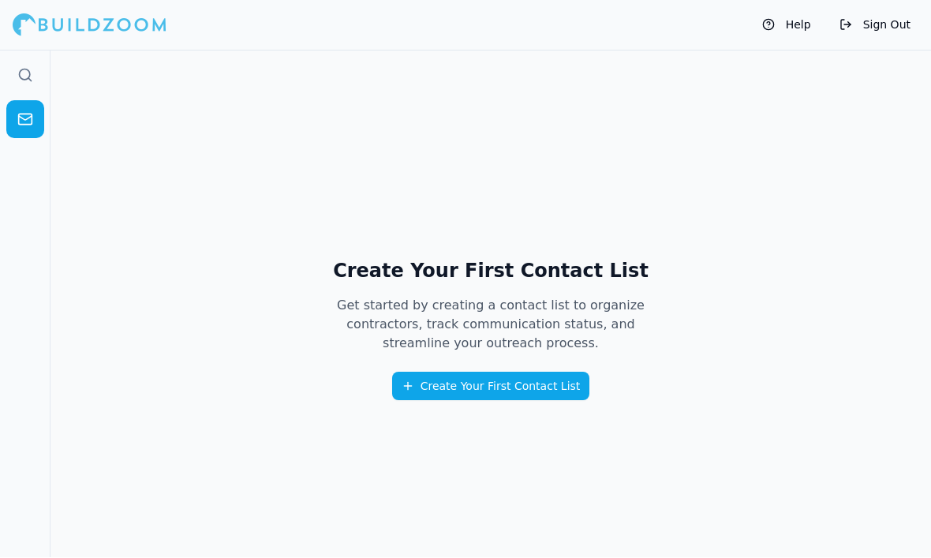
click at [32, 77] on icon at bounding box center [25, 76] width 16 height 16
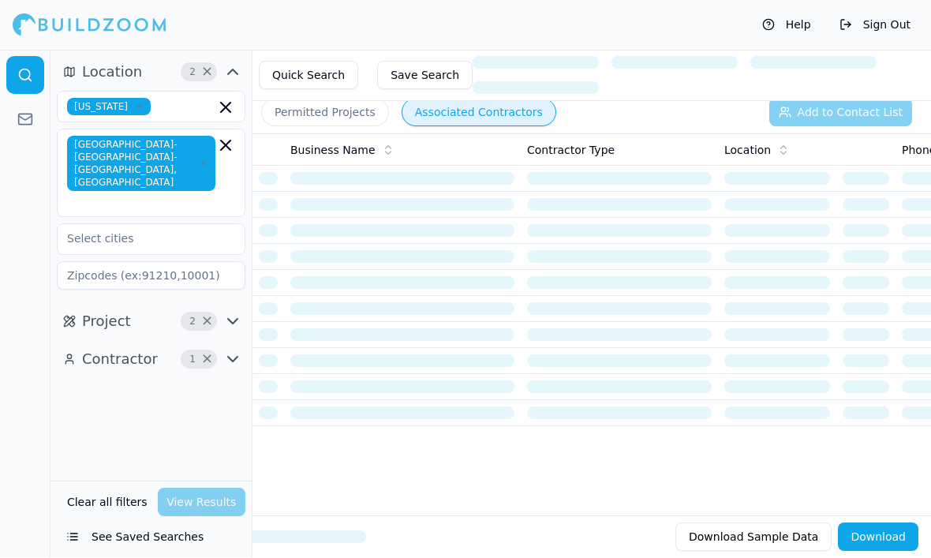
click at [299, 114] on button "Permitted Projects" at bounding box center [325, 113] width 128 height 28
